Goal: Browse casually

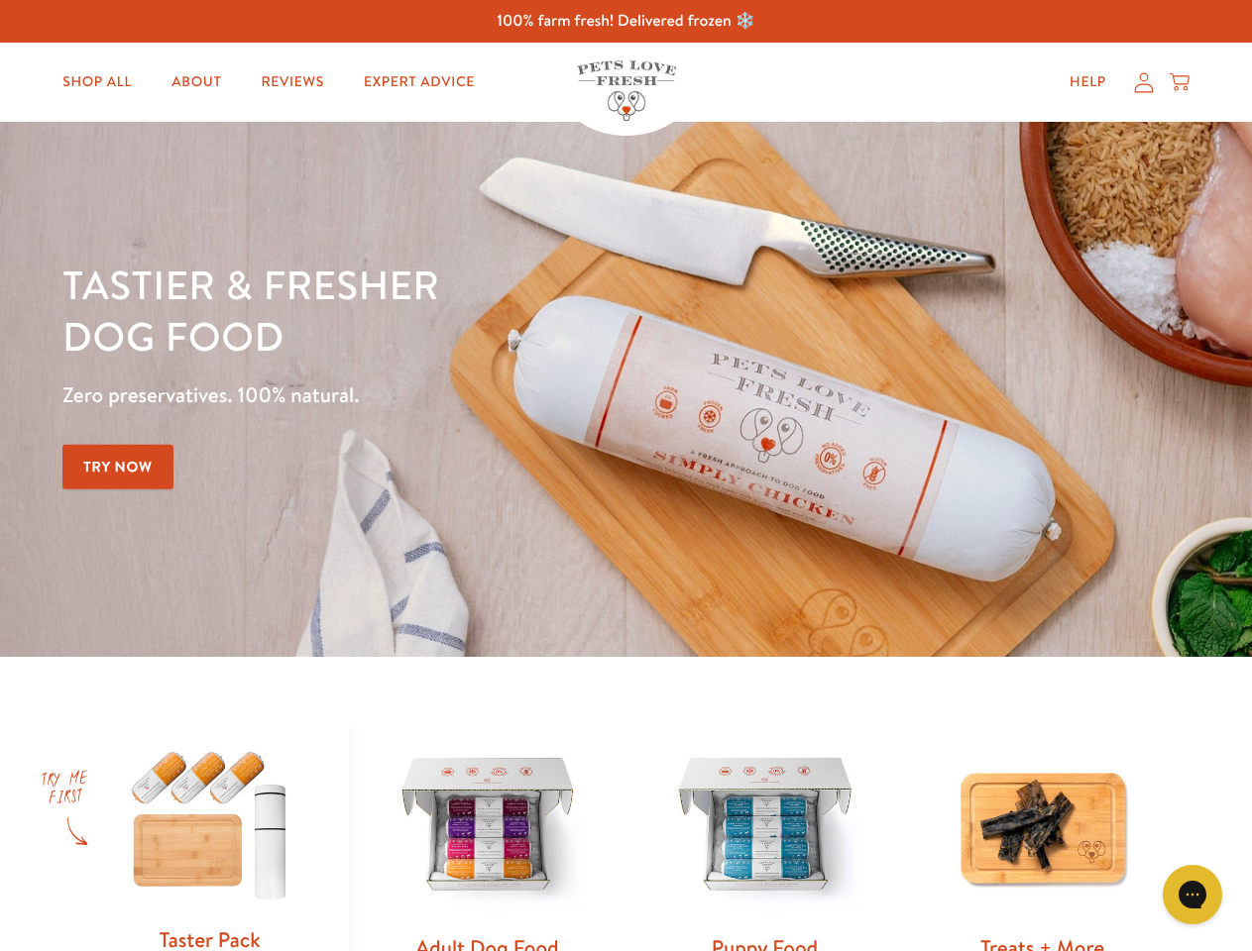
click at [625, 476] on div "Tastier & fresher dog food Zero preservatives. 100% natural. Try Now" at bounding box center [437, 390] width 751 height 262
click at [1192, 895] on icon "Gorgias live chat" at bounding box center [1191, 894] width 19 height 19
